Goal: Navigation & Orientation: Understand site structure

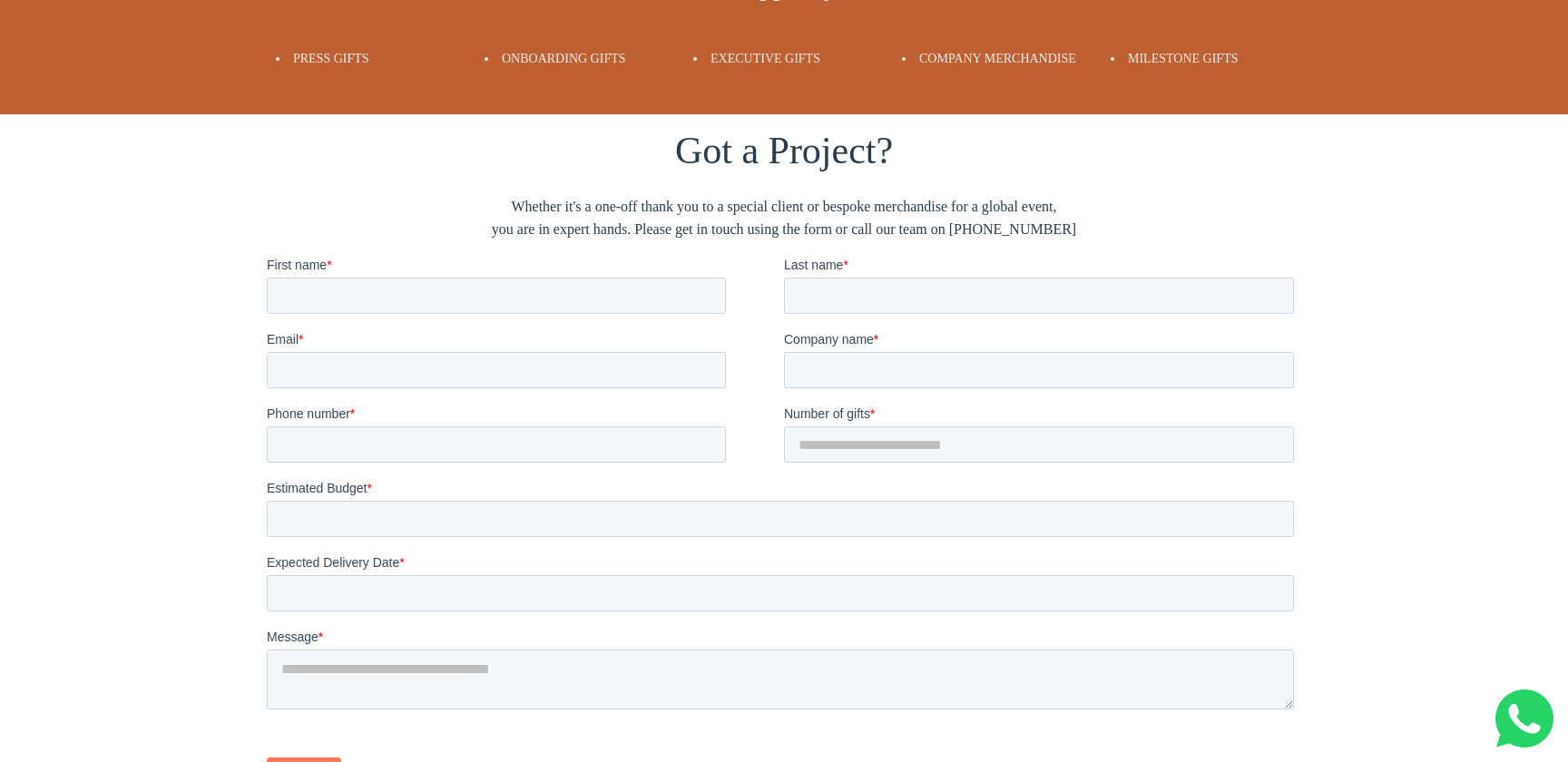
scroll to position [4136, 0]
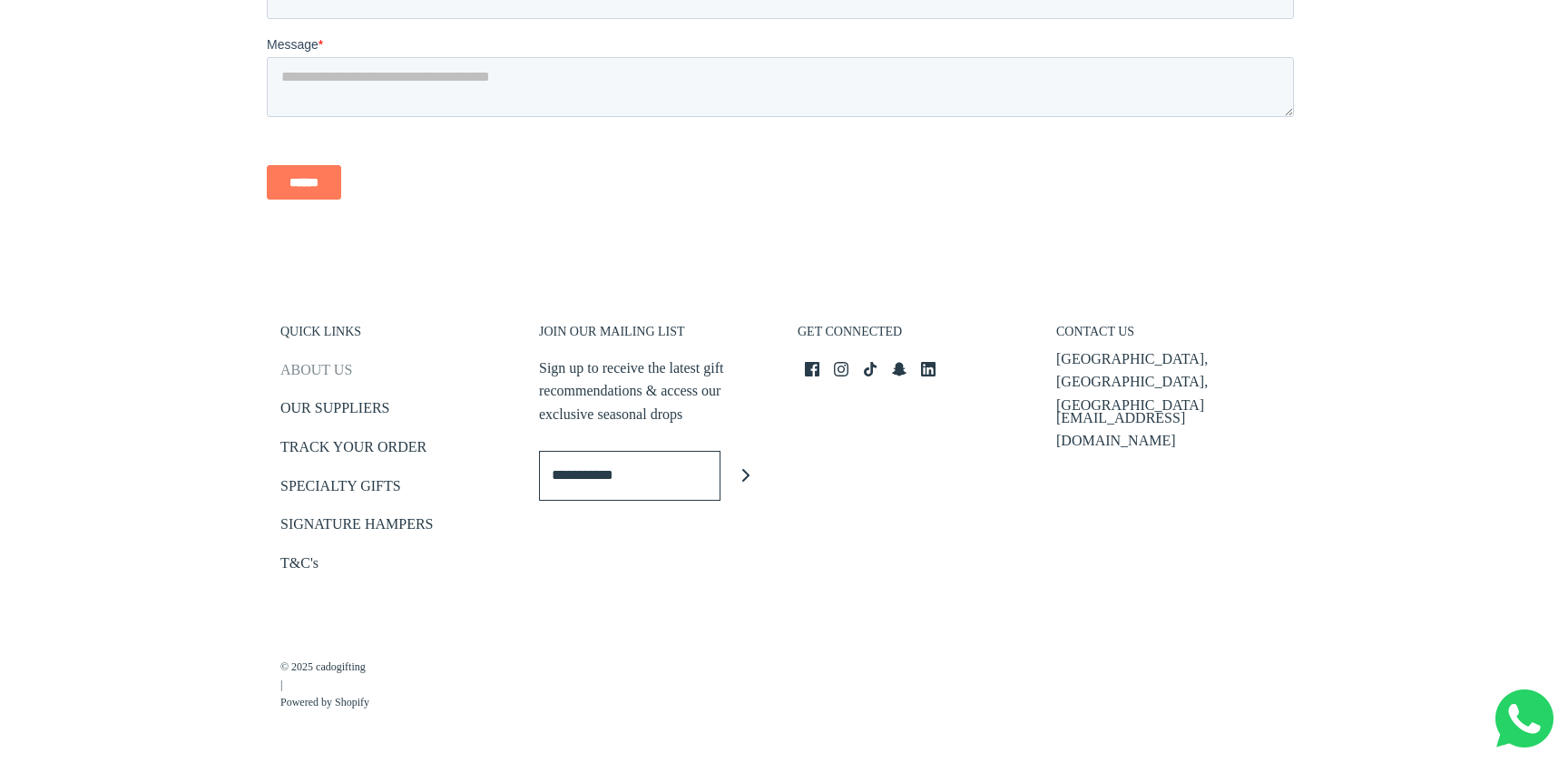
click at [338, 363] on link "ABOUT US" at bounding box center [316, 373] width 71 height 30
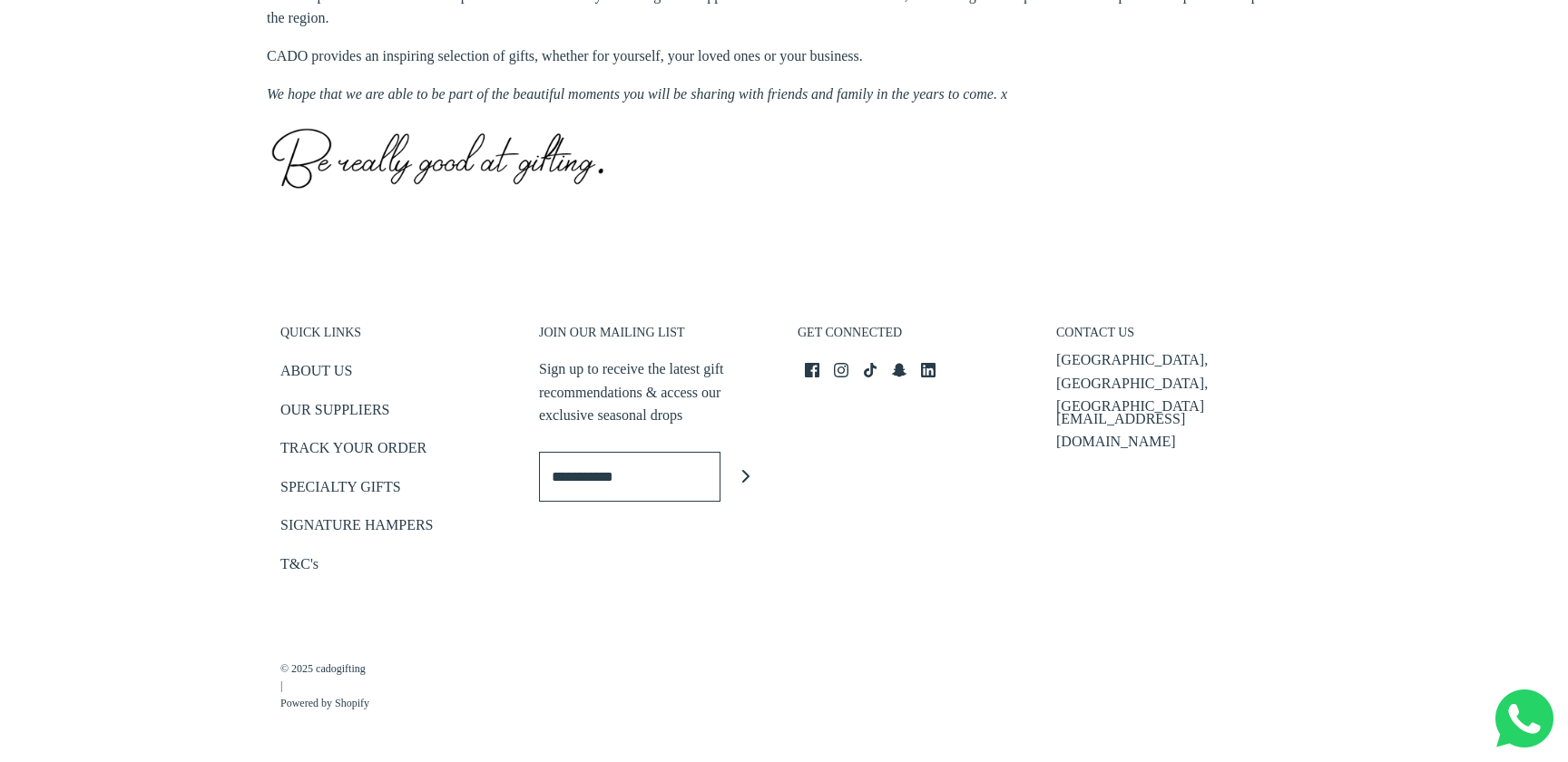
scroll to position [922, 0]
click at [370, 408] on link "OUR SUPPLIERS" at bounding box center [335, 412] width 109 height 30
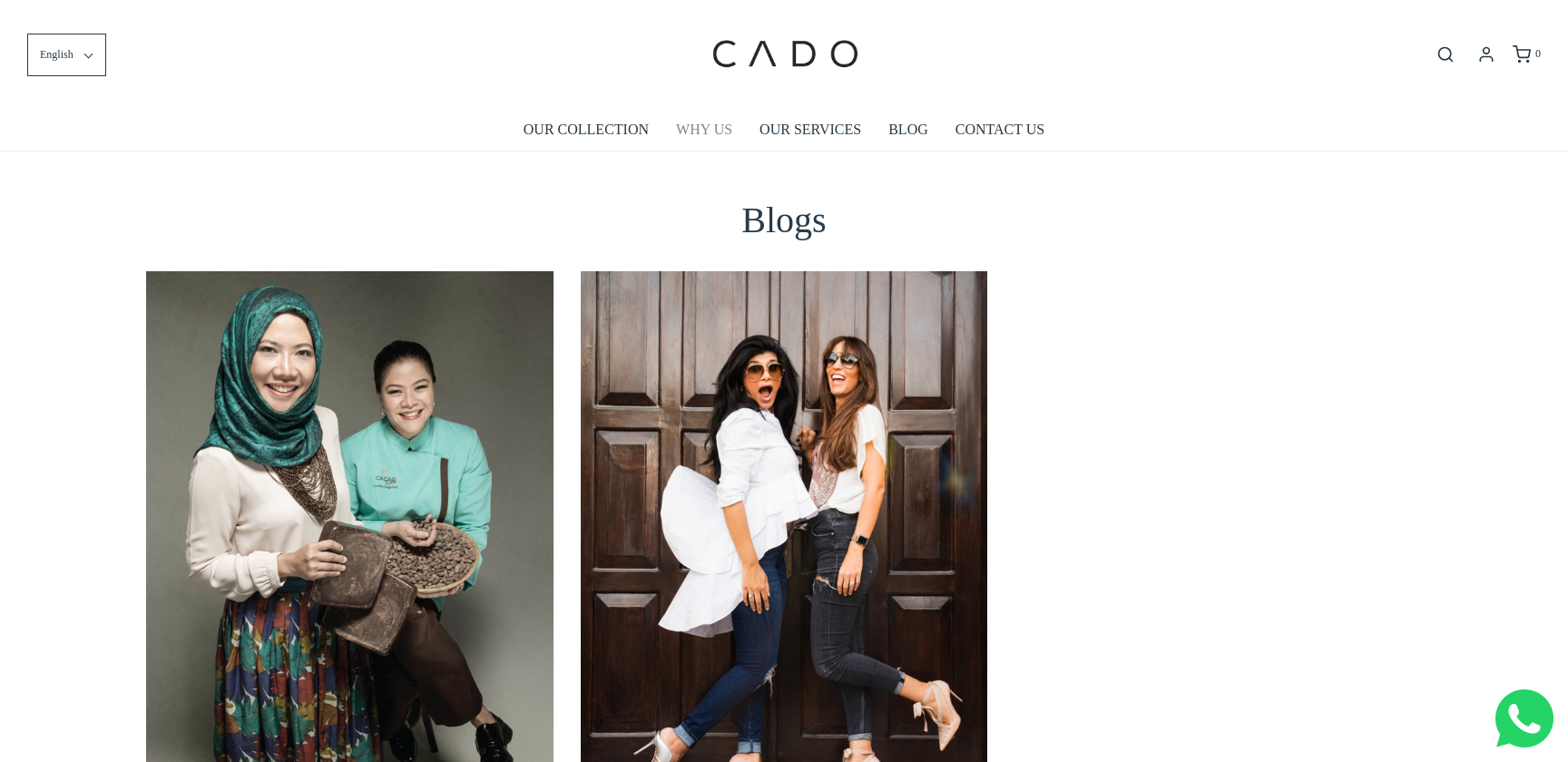
click at [721, 133] on link "WHY US" at bounding box center [704, 129] width 56 height 41
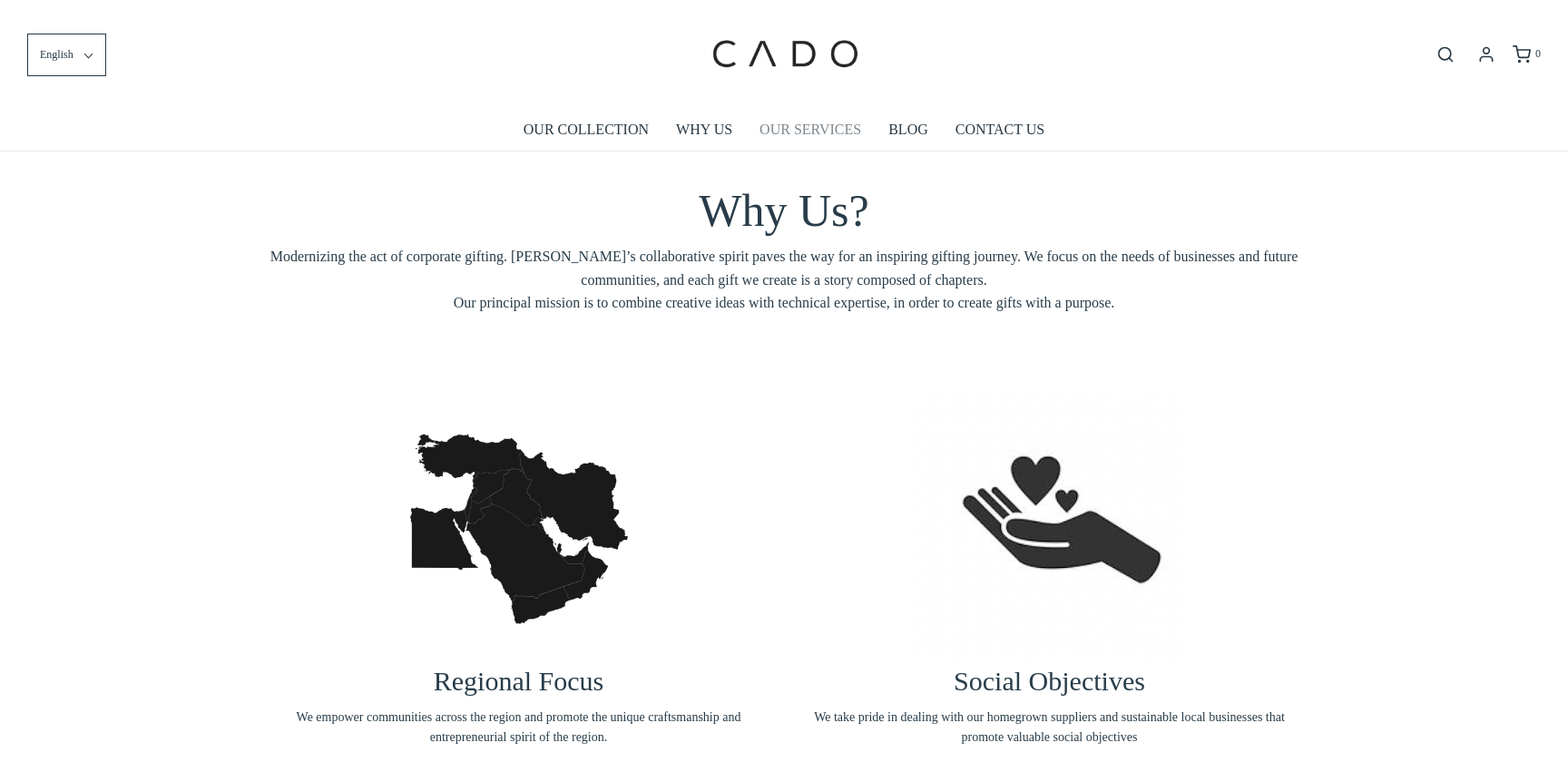
click at [802, 132] on link "OUR SERVICES" at bounding box center [809, 129] width 101 height 41
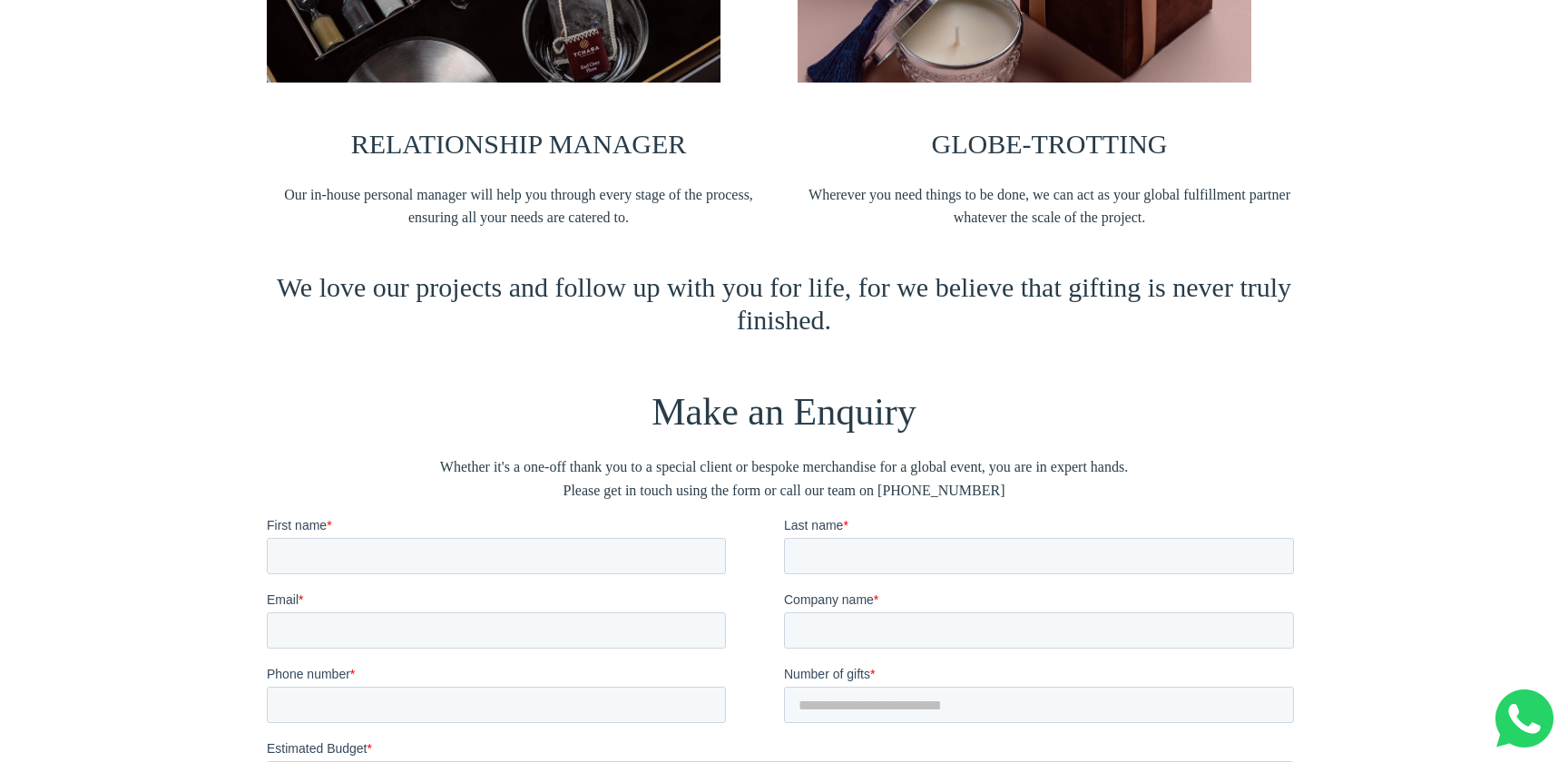
scroll to position [1975, 0]
